Goal: Task Accomplishment & Management: Manage account settings

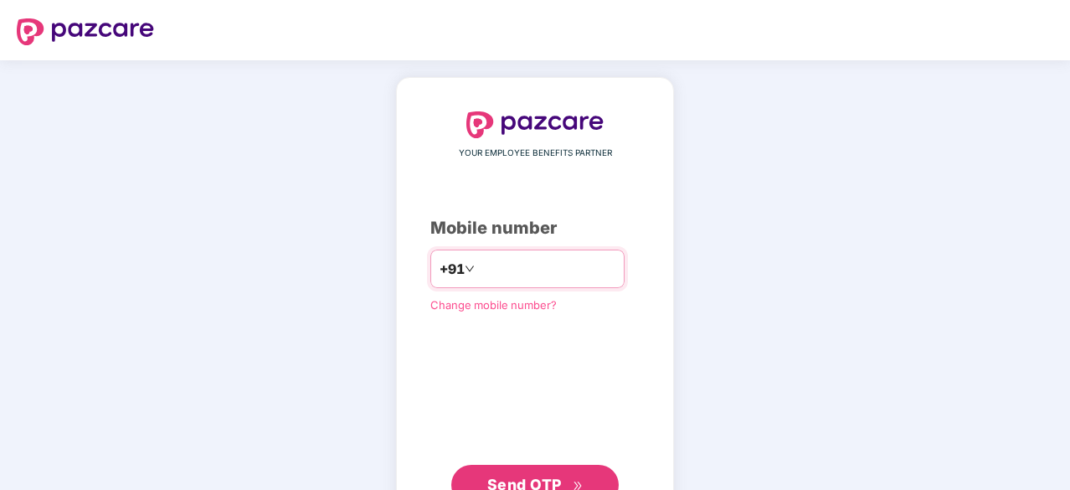
click at [480, 255] on input "number" at bounding box center [546, 268] width 137 height 27
type input "**********"
click at [544, 475] on span "Send OTP" at bounding box center [524, 484] width 74 height 18
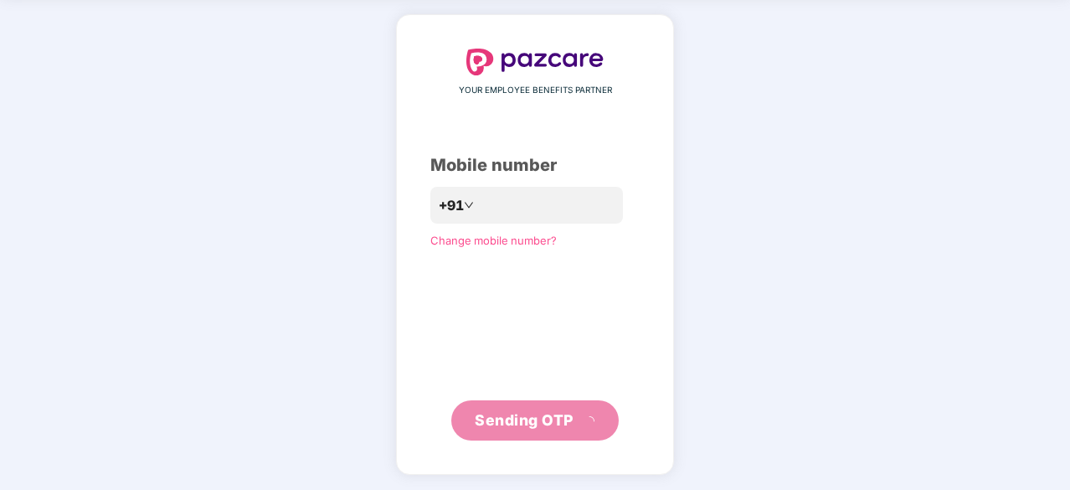
scroll to position [55, 0]
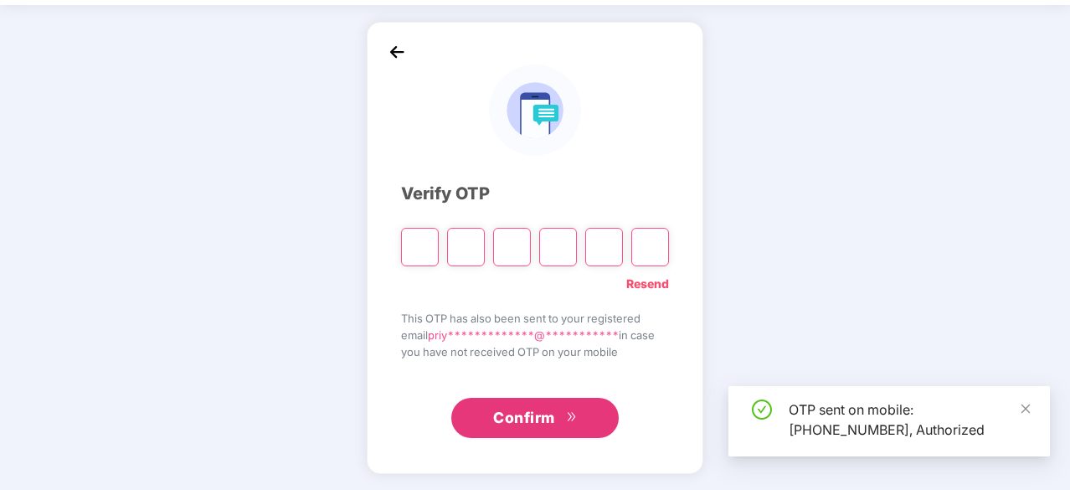
click at [547, 426] on button "Confirm" at bounding box center [534, 418] width 167 height 40
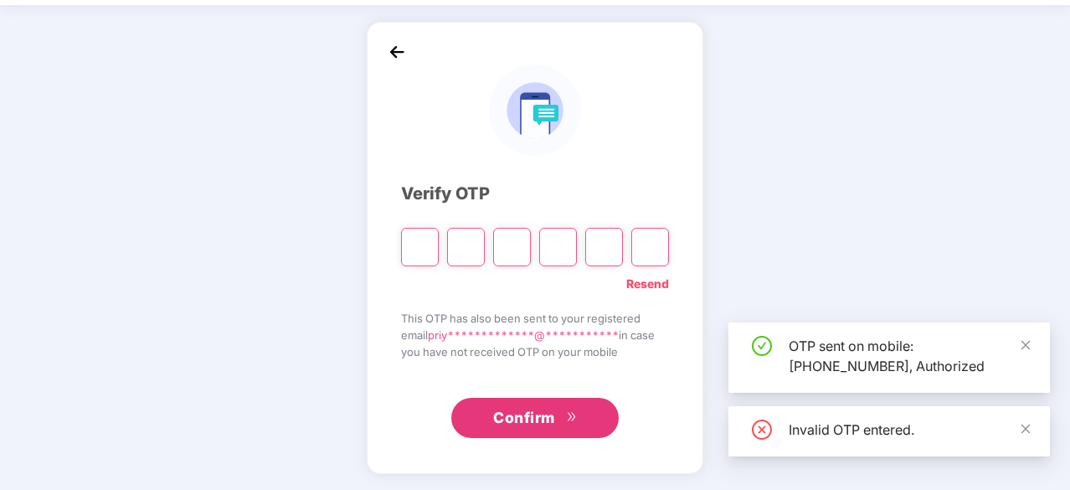
click at [410, 254] on input "Please enter verification code. Digit 1" at bounding box center [420, 247] width 38 height 39
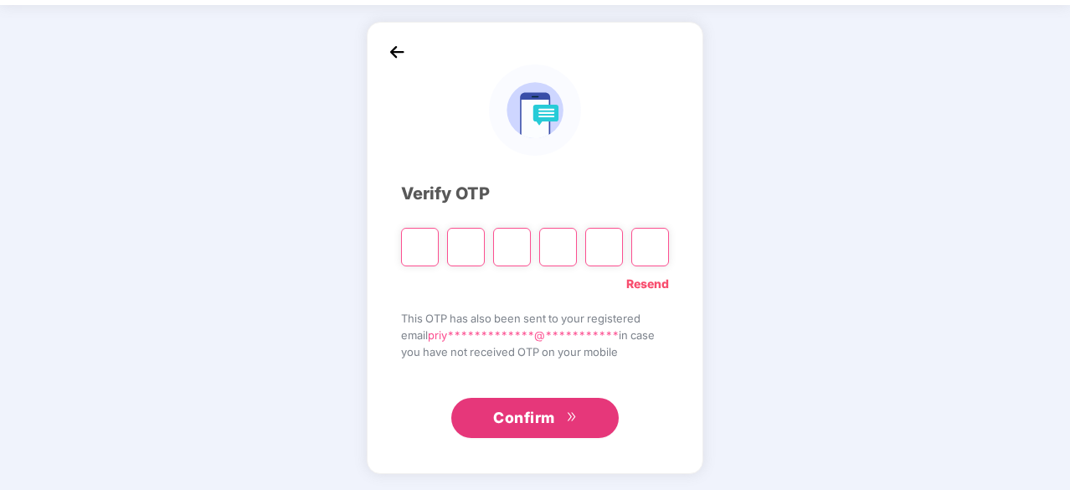
type input "*"
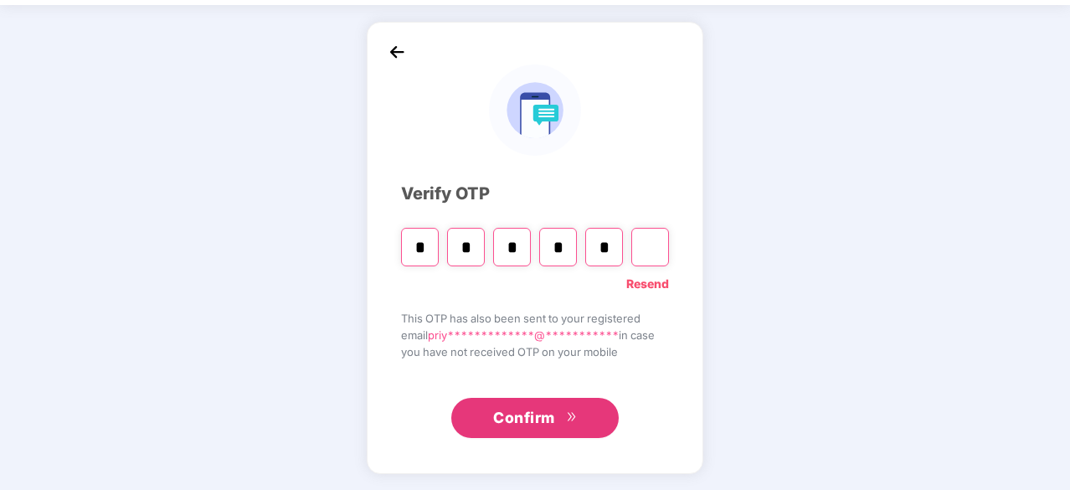
type input "*"
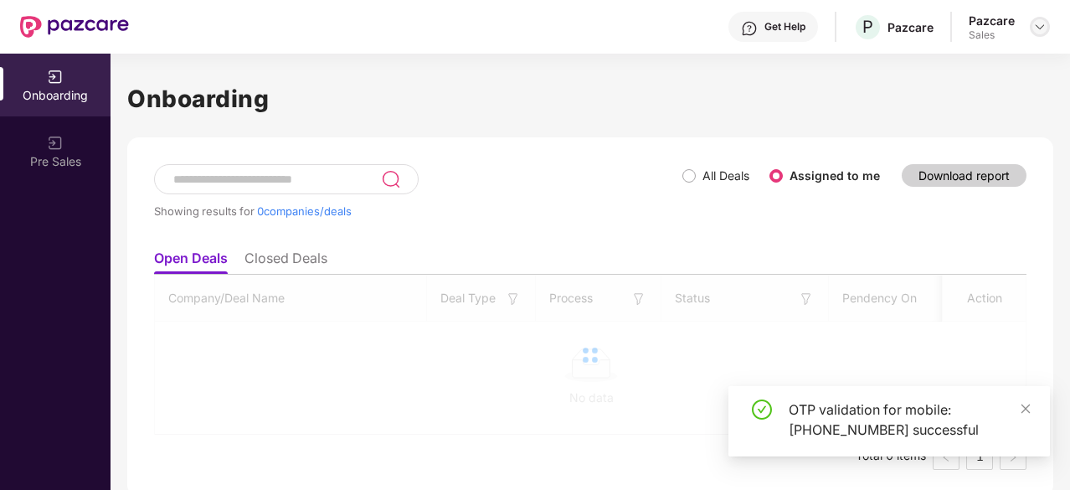
click at [1045, 31] on img at bounding box center [1039, 26] width 13 height 13
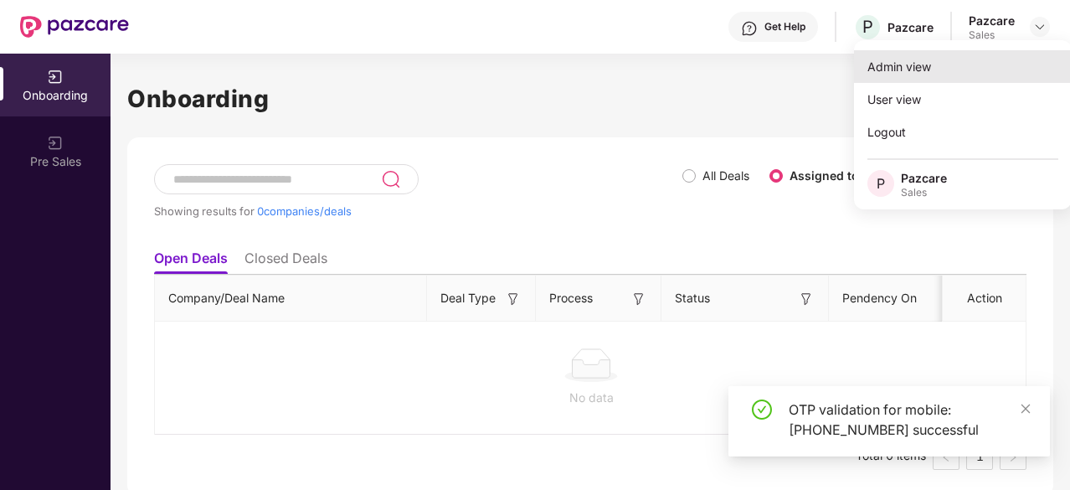
click at [949, 73] on div "Admin view" at bounding box center [963, 66] width 218 height 33
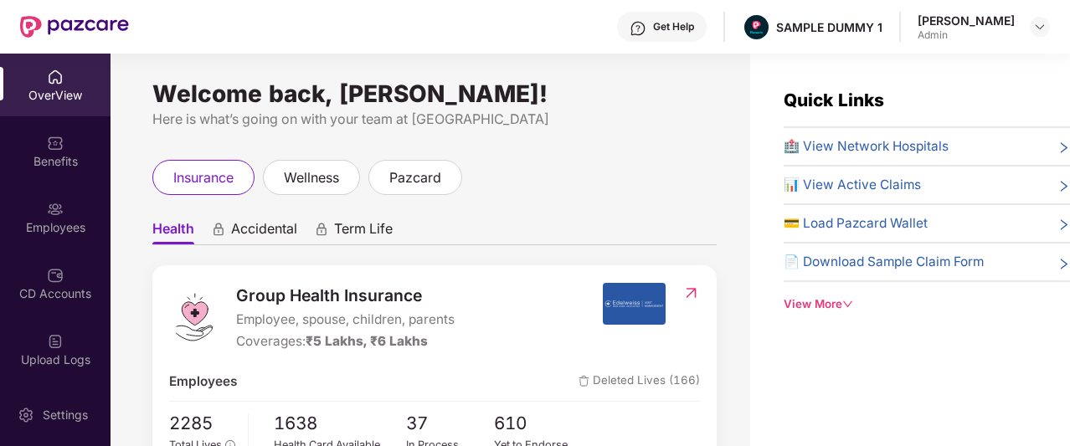
click at [683, 29] on div "Get Help" at bounding box center [673, 26] width 41 height 13
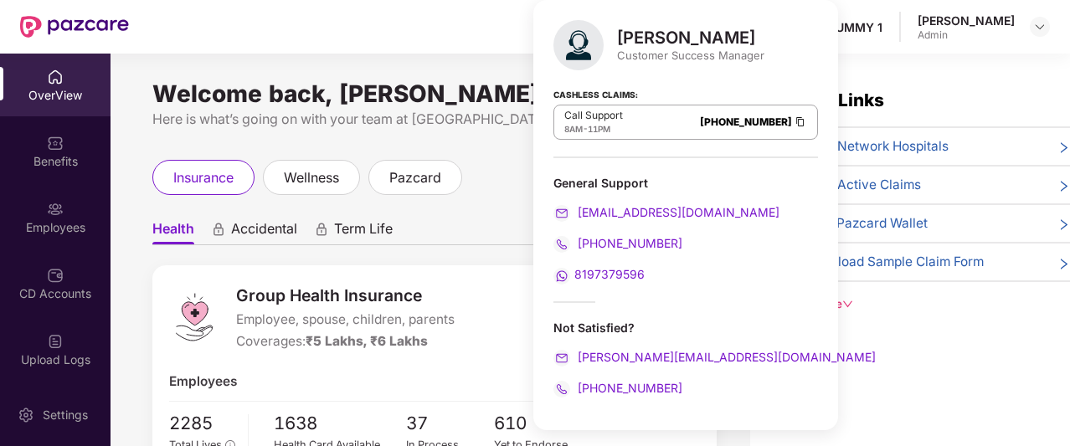
click at [486, 235] on ul "Health Accidental Term Life" at bounding box center [434, 228] width 564 height 33
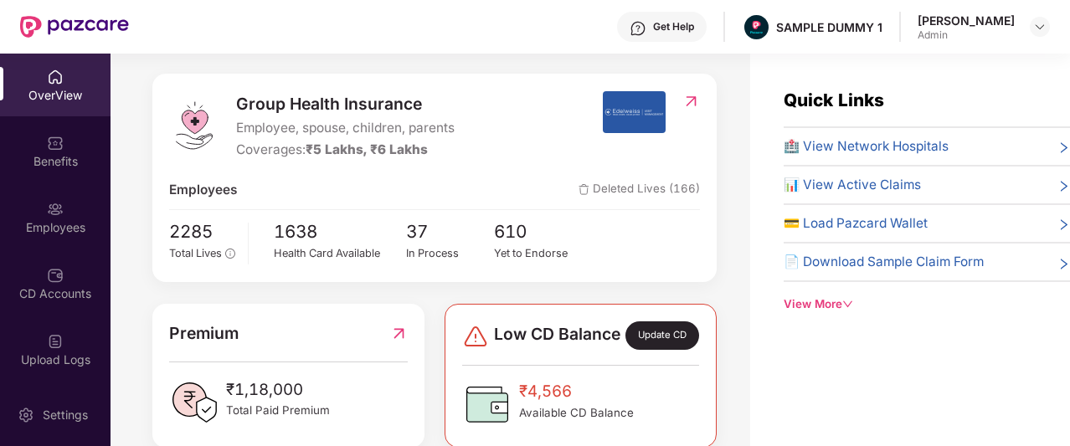
scroll to position [44, 0]
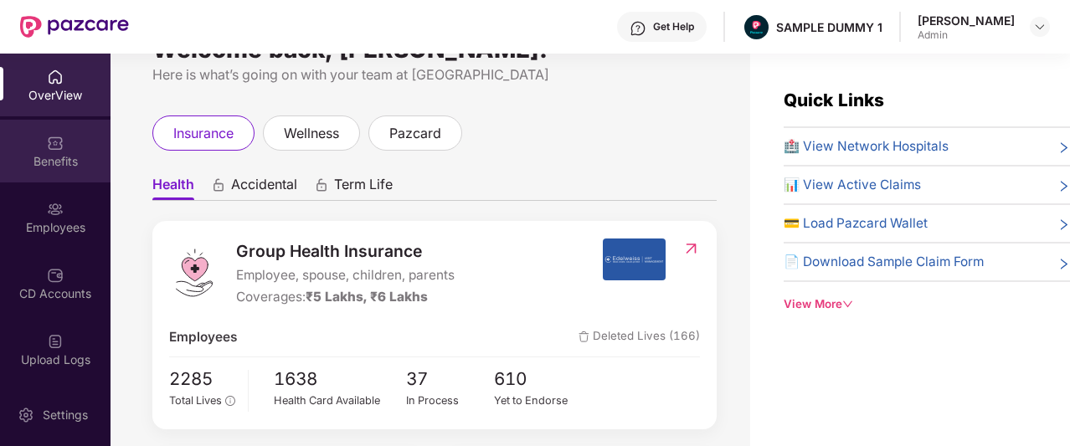
click at [63, 167] on div "Benefits" at bounding box center [55, 161] width 110 height 17
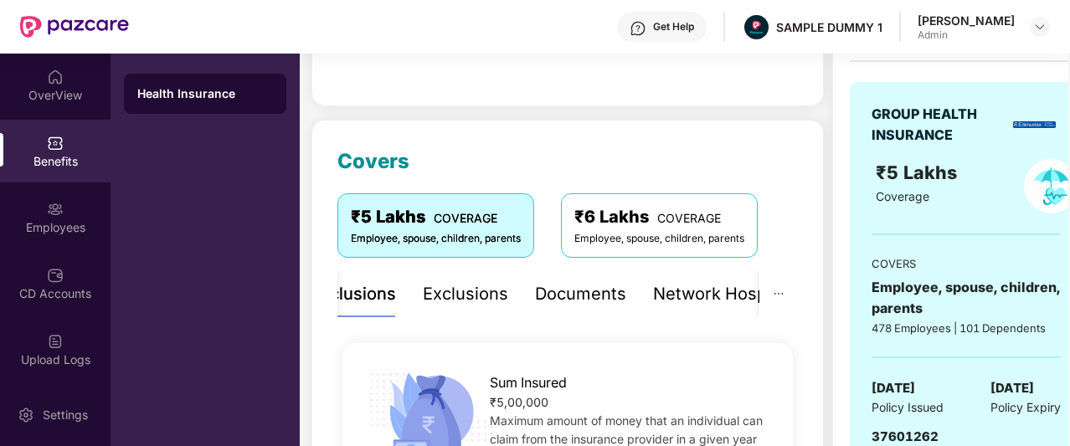
scroll to position [151, 0]
click at [599, 306] on div "Documents" at bounding box center [580, 295] width 91 height 26
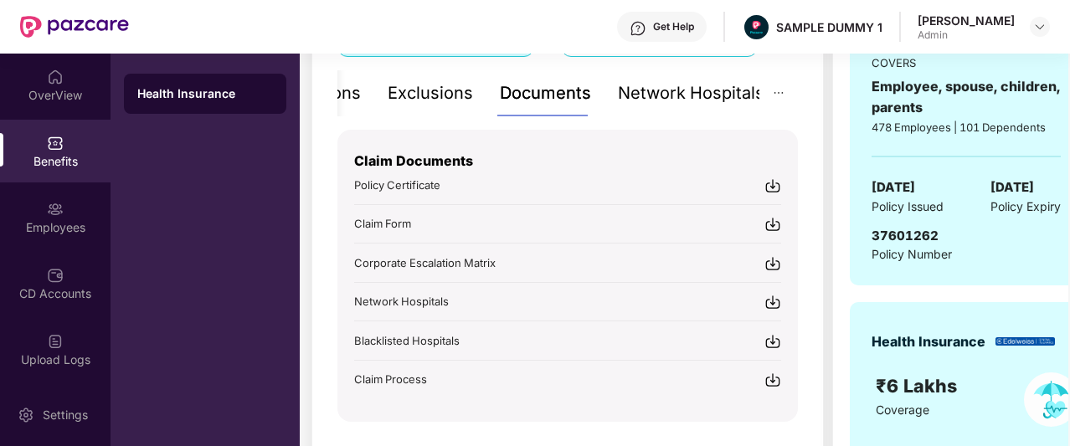
scroll to position [352, 0]
click at [696, 95] on div "Network Hospitals" at bounding box center [691, 94] width 146 height 26
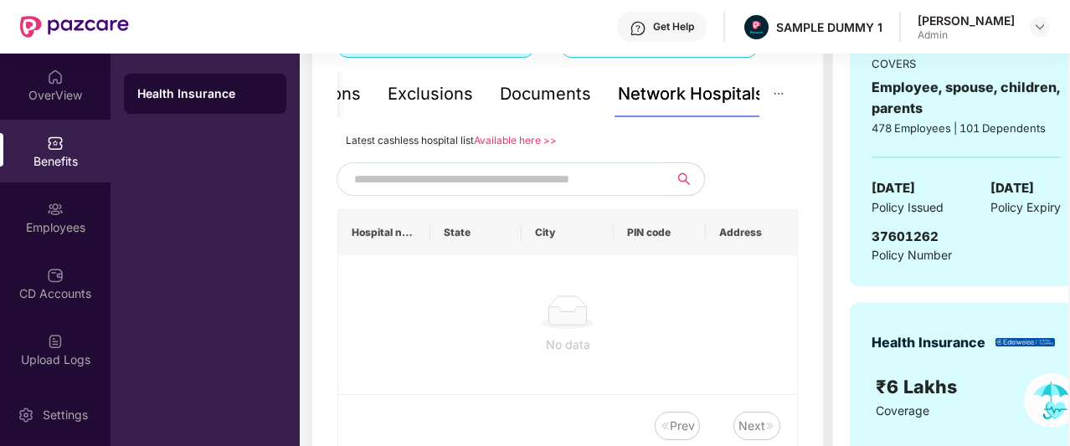
scroll to position [369, 0]
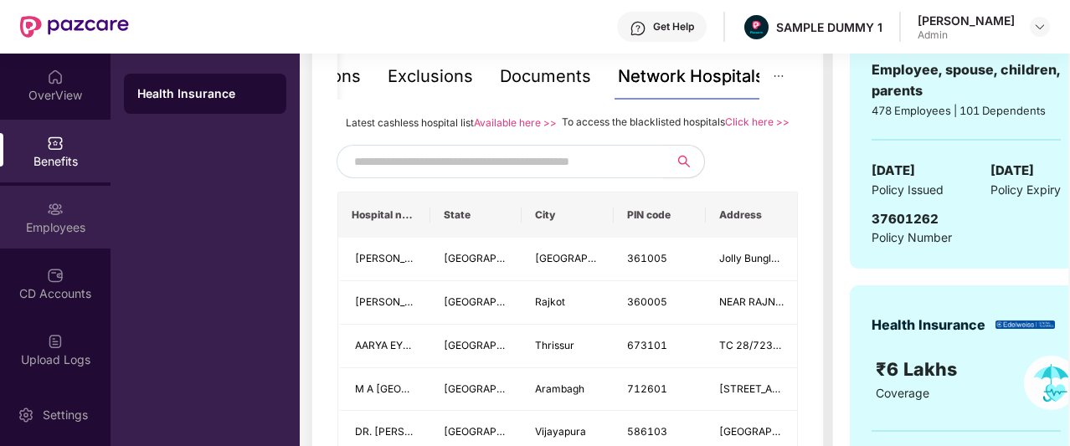
click at [75, 215] on div "Employees" at bounding box center [55, 217] width 110 height 63
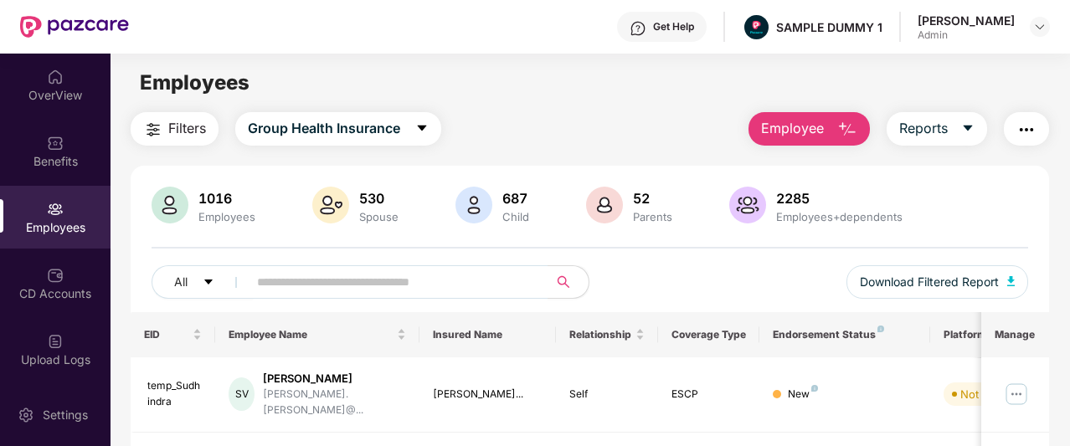
click at [763, 142] on button "Employee" at bounding box center [808, 128] width 121 height 33
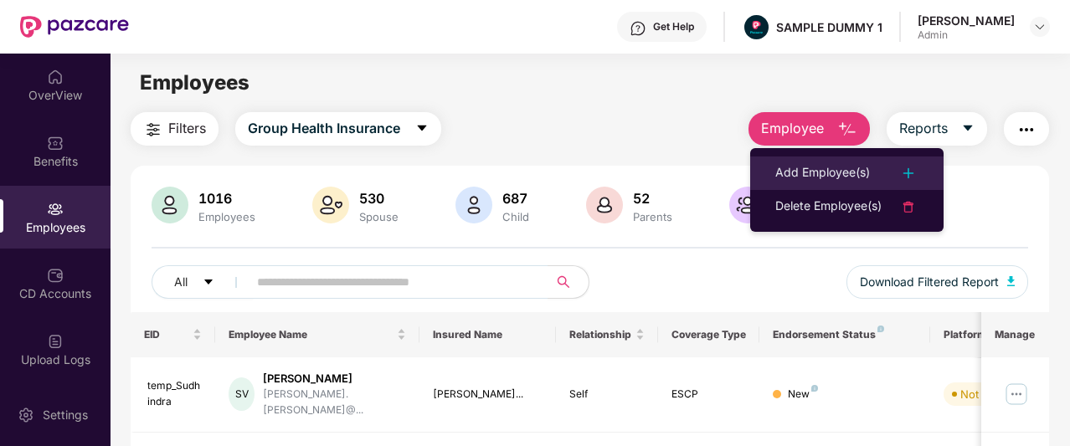
click at [785, 165] on div "Add Employee(s)" at bounding box center [822, 173] width 95 height 20
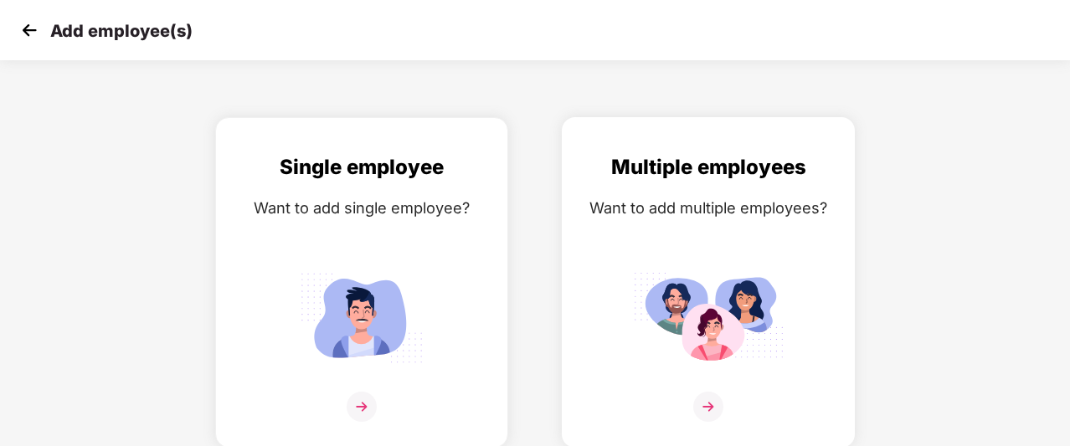
click at [731, 326] on img at bounding box center [708, 317] width 151 height 105
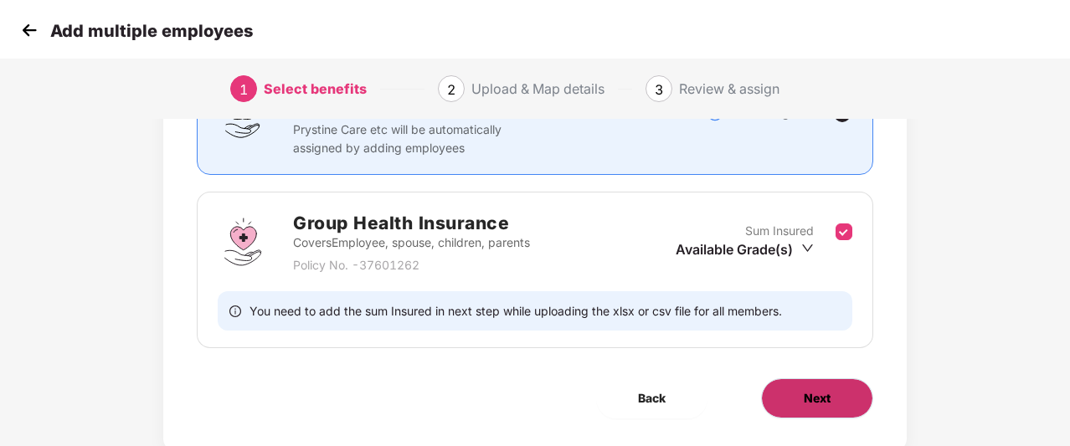
scroll to position [184, 0]
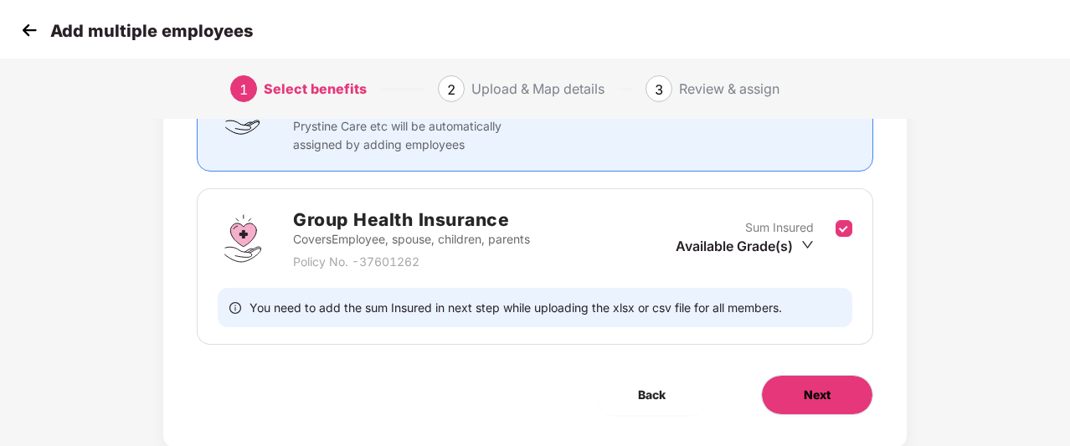
click at [837, 391] on button "Next" at bounding box center [817, 395] width 112 height 40
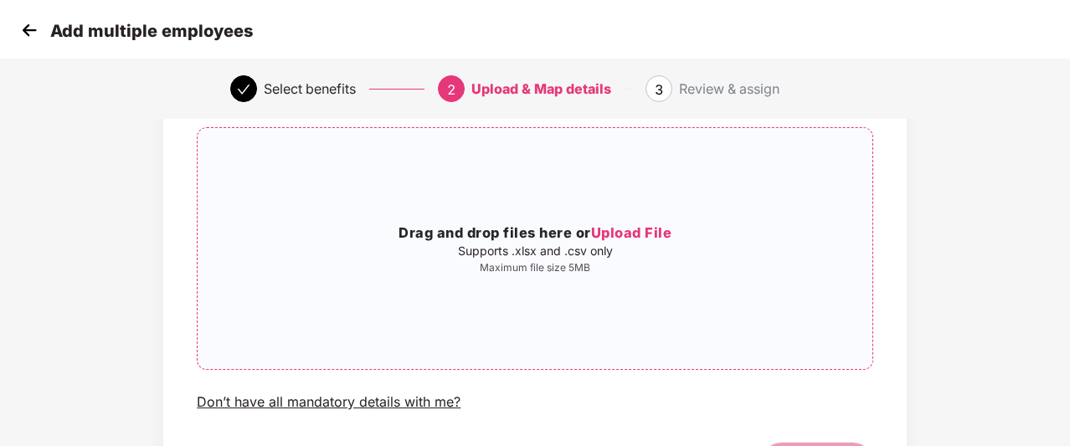
scroll to position [116, 0]
click at [20, 21] on img at bounding box center [29, 30] width 25 height 25
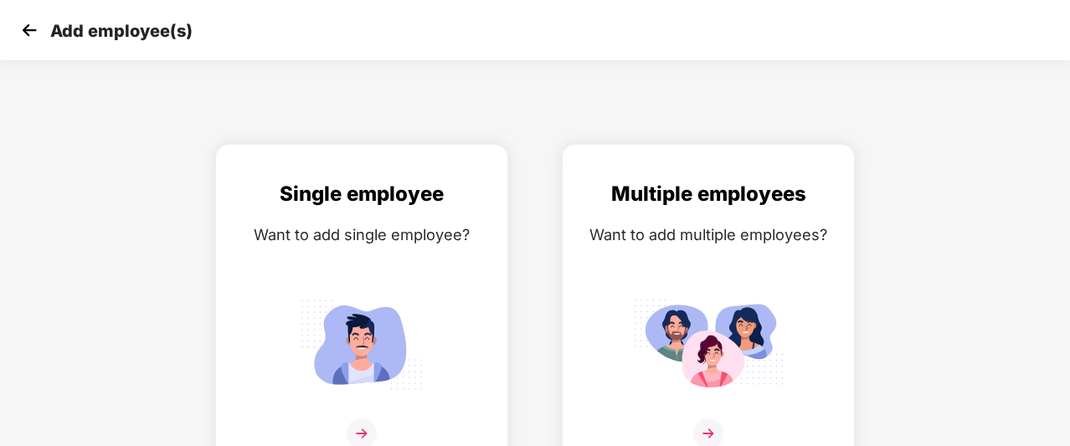
click at [31, 37] on img at bounding box center [29, 30] width 25 height 25
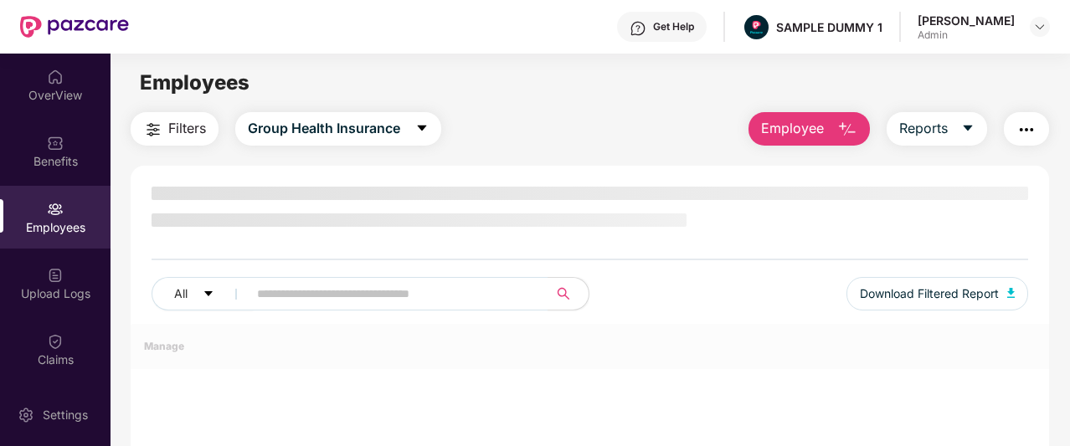
scroll to position [19, 0]
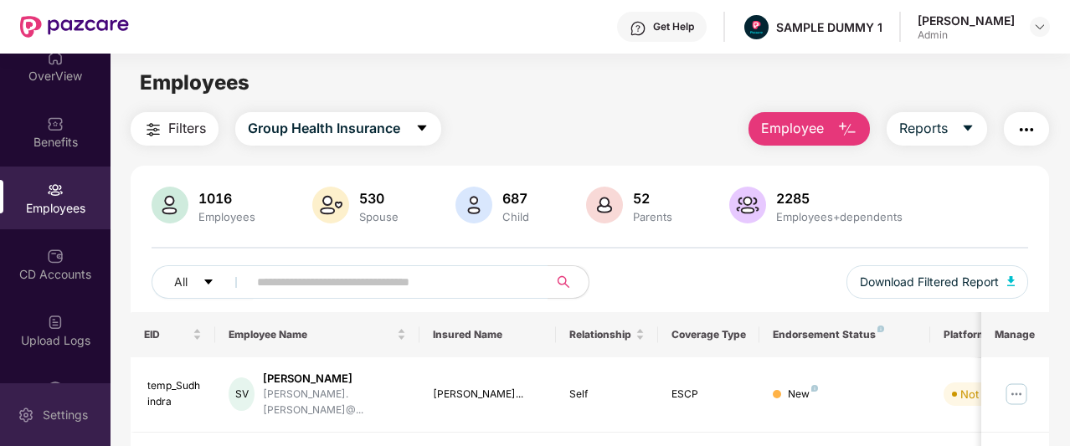
click at [23, 414] on img at bounding box center [26, 415] width 17 height 17
